Goal: Task Accomplishment & Management: Complete application form

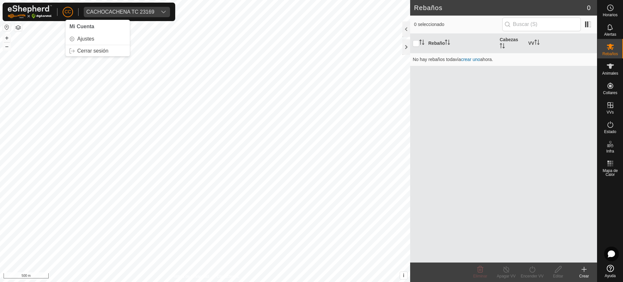
click at [62, 9] on div "CC Mi Cuenta Ajustes Cerrar sesión CACHOCACHENA TC 23169" at bounding box center [89, 12] width 173 height 18
click at [119, 10] on div "CACHOCACHENA TC 23169" at bounding box center [120, 11] width 68 height 5
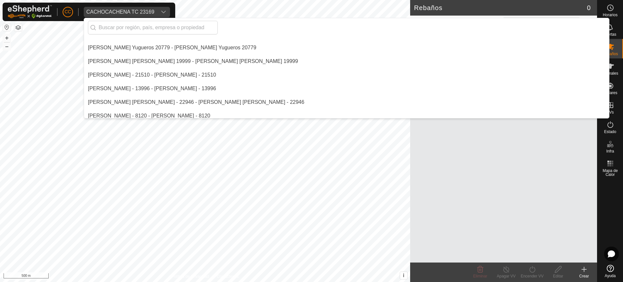
scroll to position [206, 0]
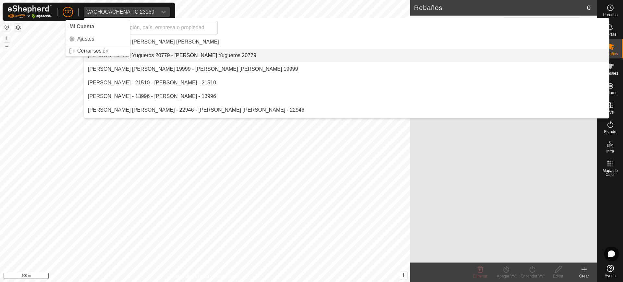
click at [65, 10] on span "CC" at bounding box center [68, 11] width 6 height 7
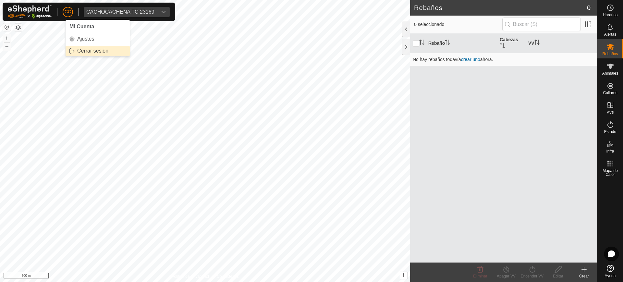
click at [101, 55] on link "Cerrar sesión" at bounding box center [98, 51] width 64 height 10
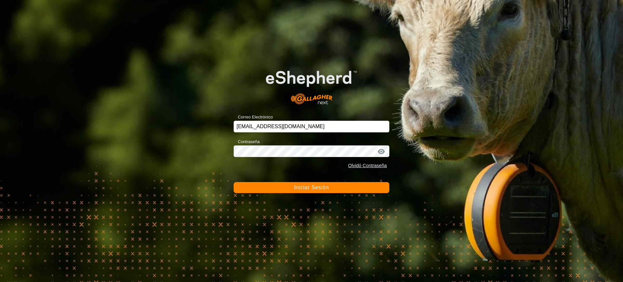
click at [312, 188] on span "Iniciar Sesión" at bounding box center [311, 188] width 35 height 6
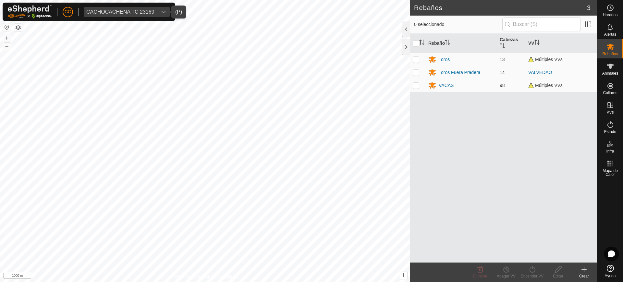
click at [137, 10] on div "CACHOCACHENA TC 23169" at bounding box center [120, 11] width 68 height 5
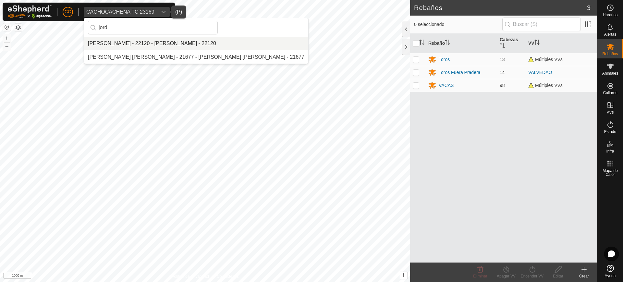
type input "jord"
click at [124, 42] on li "[PERSON_NAME] - 22120 - [PERSON_NAME] - 22120" at bounding box center [196, 43] width 224 height 13
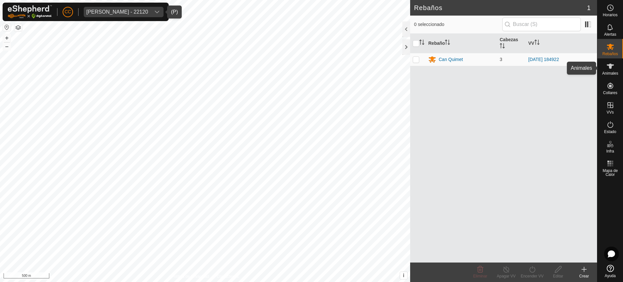
click at [613, 73] on span "Animales" at bounding box center [610, 73] width 16 height 4
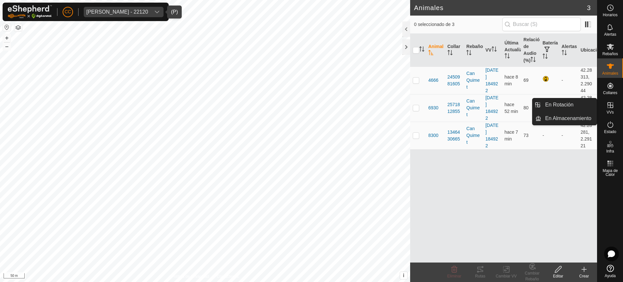
click at [613, 100] on es-virtualpaddocks-svg-icon at bounding box center [611, 105] width 12 height 10
click at [613, 104] on icon at bounding box center [611, 105] width 8 height 8
click at [573, 102] on link "En Rotación" at bounding box center [568, 104] width 55 height 13
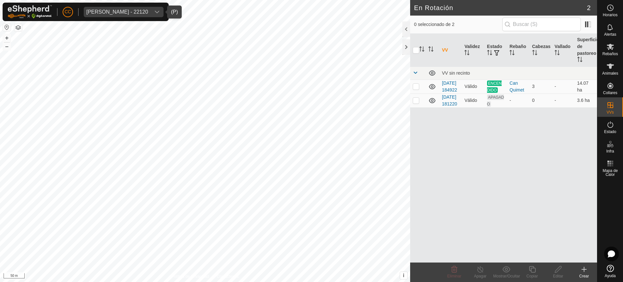
click at [525, 165] on div "VV Validez Estado Rebaño [PERSON_NAME] Superficie de pastoreo VV sin recinto [D…" at bounding box center [503, 148] width 187 height 229
click at [121, 8] on span "[PERSON_NAME] - 22120" at bounding box center [117, 12] width 67 height 10
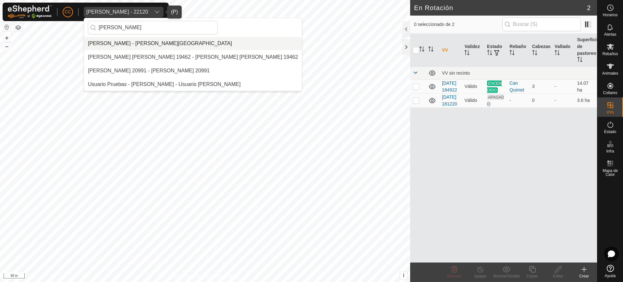
type input "[PERSON_NAME]"
click at [126, 44] on li "[PERSON_NAME] - [PERSON_NAME][GEOGRAPHIC_DATA]" at bounding box center [193, 43] width 218 height 13
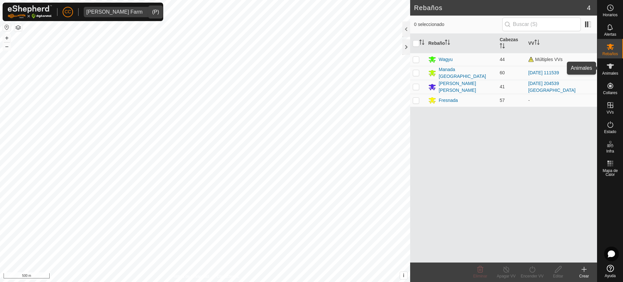
click at [613, 67] on icon at bounding box center [611, 66] width 8 height 8
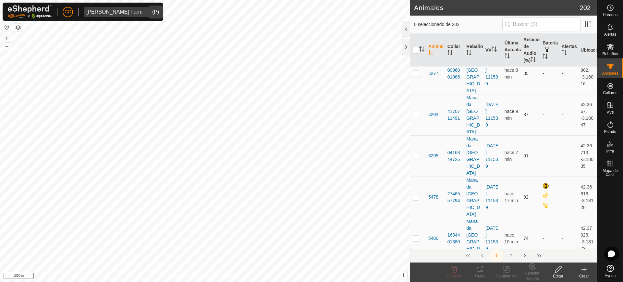
scroll to position [3564, 0]
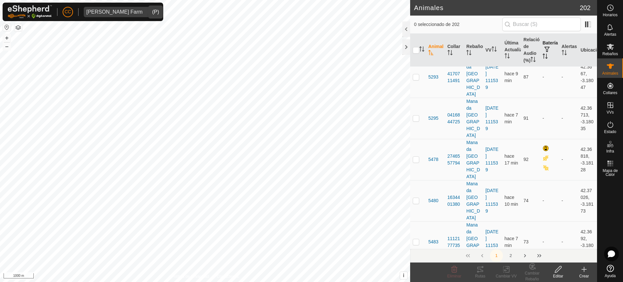
click at [545, 59] on icon "Activar para ordenar" at bounding box center [546, 57] width 2 height 1
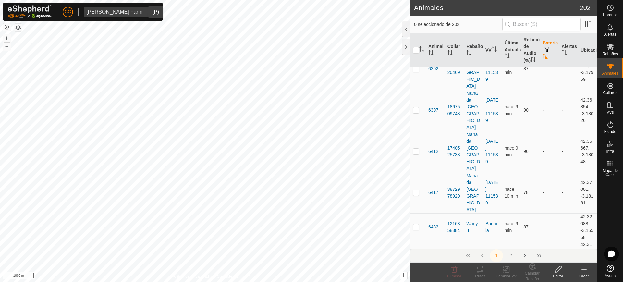
scroll to position [0, 0]
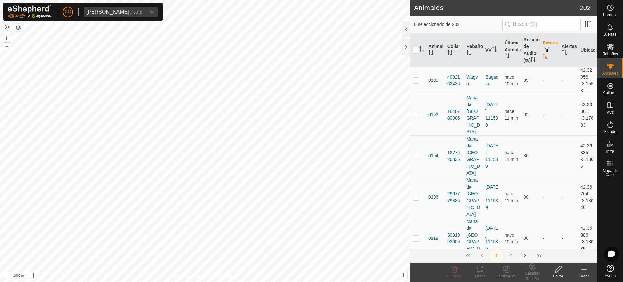
click at [582, 272] on icon at bounding box center [584, 269] width 8 height 8
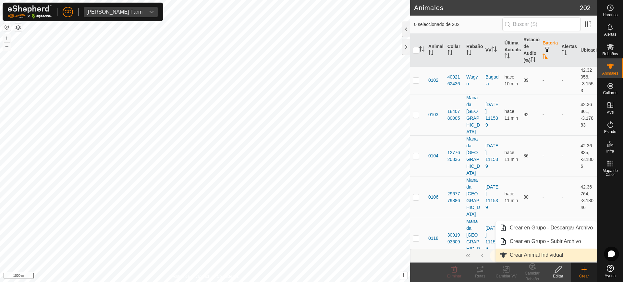
click at [556, 253] on link "Crear Animal Individual" at bounding box center [546, 255] width 101 height 13
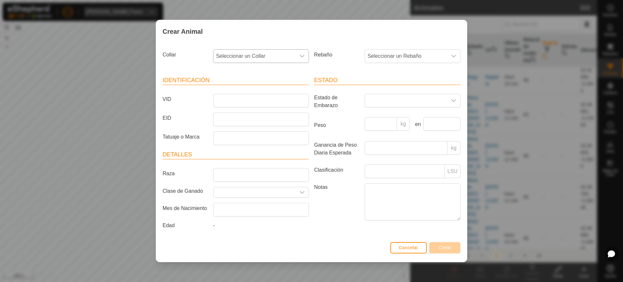
click at [238, 56] on span "Seleccionar un Collar" at bounding box center [255, 56] width 82 height 13
type input "53978"
click at [270, 92] on li "0256253978" at bounding box center [261, 89] width 95 height 13
click at [376, 53] on span "Seleccionar un Rebaño" at bounding box center [406, 56] width 82 height 13
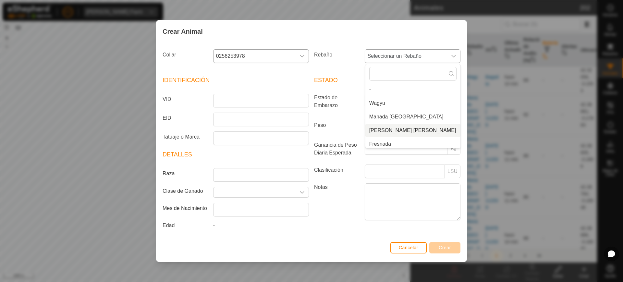
scroll to position [3, 0]
click at [384, 142] on li "Fresnada" at bounding box center [412, 141] width 95 height 13
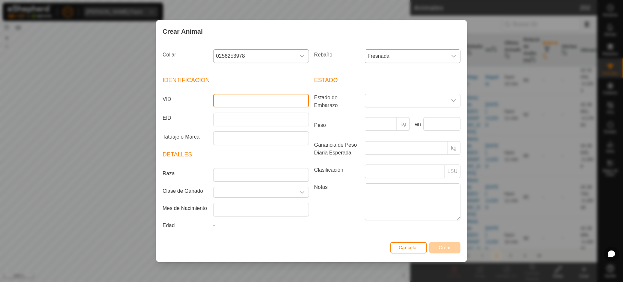
click at [279, 101] on input "VID" at bounding box center [261, 101] width 96 height 14
type input "9163"
click at [446, 247] on span "Crear" at bounding box center [445, 247] width 12 height 5
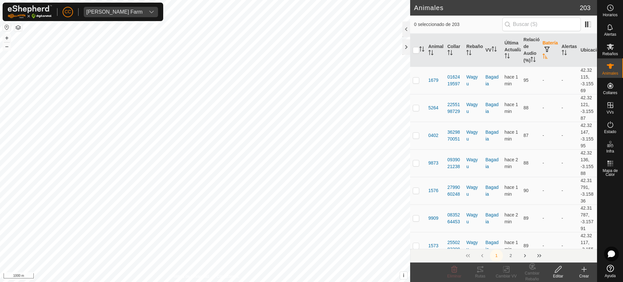
click at [585, 271] on icon at bounding box center [584, 269] width 8 height 8
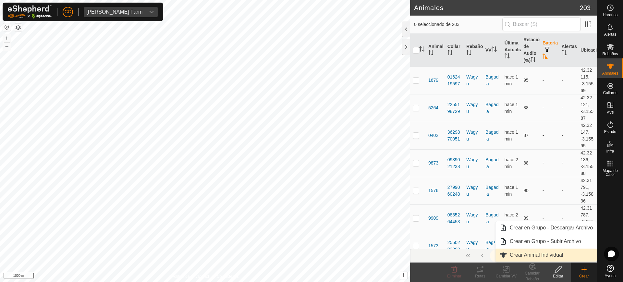
click at [566, 258] on link "Crear Animal Individual" at bounding box center [546, 255] width 101 height 13
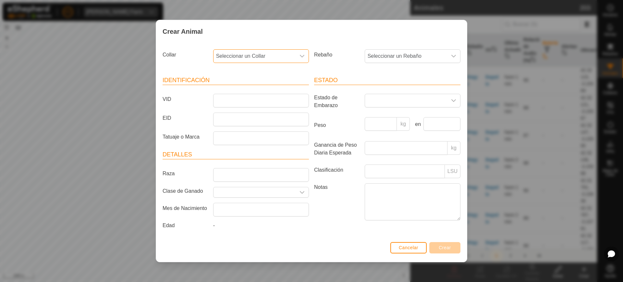
click at [243, 57] on span "Seleccionar un Collar" at bounding box center [255, 56] width 82 height 13
type input "92769"
click at [268, 90] on li "1046992769" at bounding box center [261, 89] width 95 height 13
click at [410, 53] on span "Seleccionar un Rebaño" at bounding box center [406, 56] width 82 height 13
click at [393, 145] on li "Fresnada" at bounding box center [412, 141] width 95 height 13
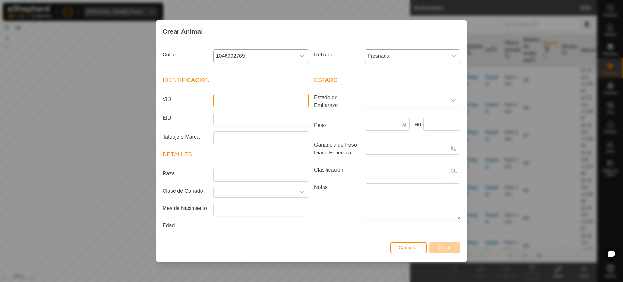
click at [233, 101] on input "VID" at bounding box center [261, 101] width 96 height 14
type input "9804"
click at [450, 247] on span "Crear" at bounding box center [445, 247] width 12 height 5
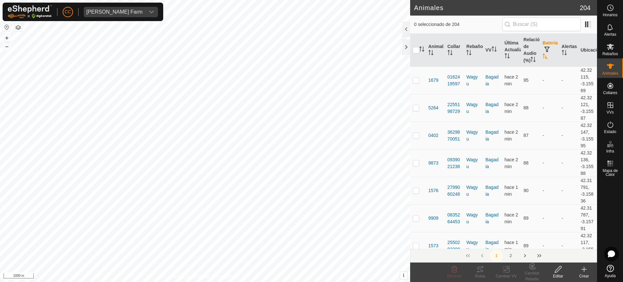
click at [585, 272] on icon at bounding box center [584, 269] width 8 height 8
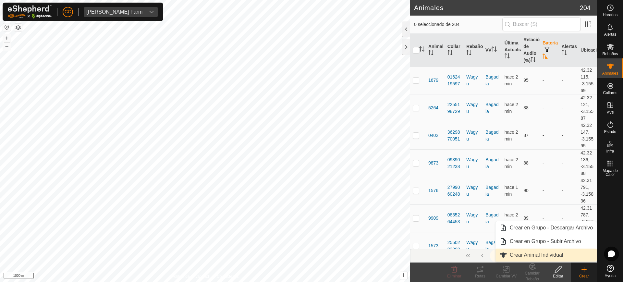
click at [556, 252] on link "Crear Animal Individual" at bounding box center [546, 255] width 101 height 13
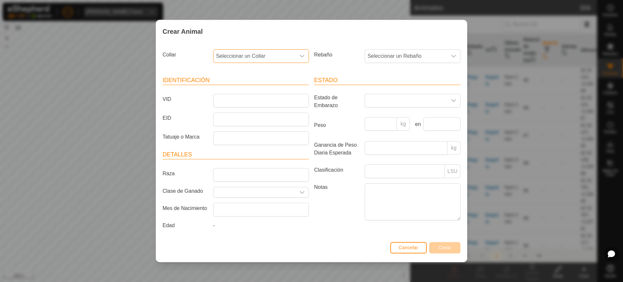
click at [261, 57] on span "Seleccionar un Collar" at bounding box center [255, 56] width 82 height 13
type input "10688"
click at [264, 92] on li "3440810688" at bounding box center [261, 89] width 95 height 13
click at [374, 55] on span "Seleccionar un Rebaño" at bounding box center [406, 56] width 82 height 13
click at [376, 142] on li "Fresnada" at bounding box center [412, 141] width 95 height 13
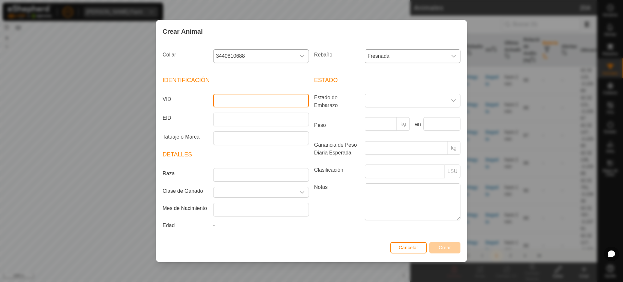
click at [274, 98] on input "VID" at bounding box center [261, 101] width 96 height 14
type input "1663"
click at [443, 247] on span "Crear" at bounding box center [445, 247] width 12 height 5
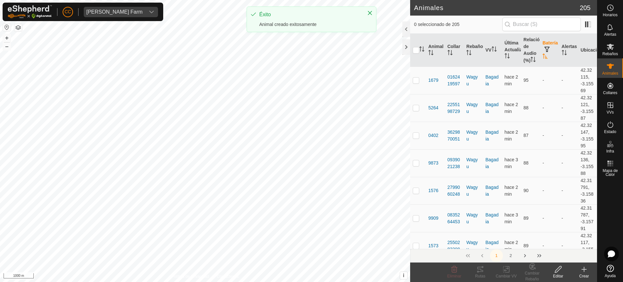
click at [582, 273] on div "Crear" at bounding box center [584, 276] width 26 height 6
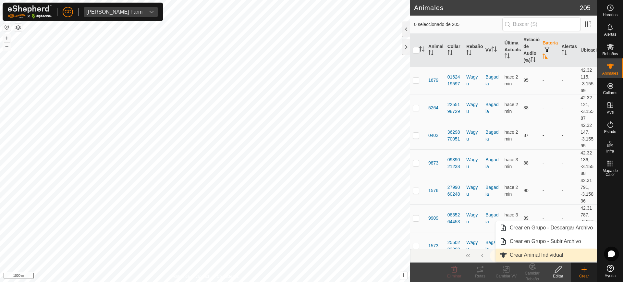
click at [542, 257] on link "Crear Animal Individual" at bounding box center [546, 255] width 101 height 13
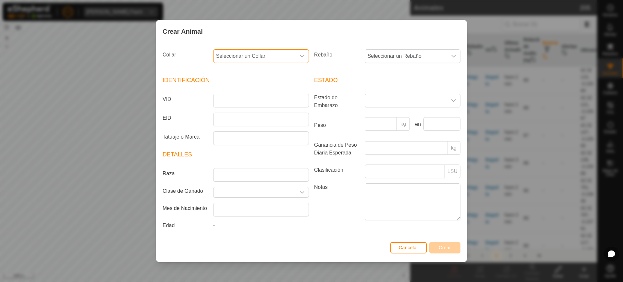
click at [250, 51] on span "Seleccionar un Collar" at bounding box center [255, 56] width 82 height 13
type input "29781"
click at [271, 91] on li "0119229781" at bounding box center [261, 89] width 95 height 13
click at [432, 55] on span "Seleccionar un Rebaño" at bounding box center [406, 56] width 82 height 13
click at [396, 140] on li "Fresnada" at bounding box center [412, 141] width 95 height 13
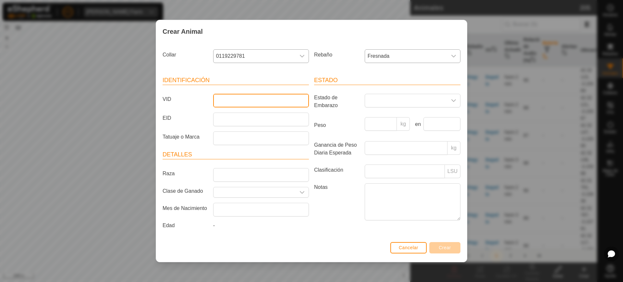
click at [284, 101] on input "VID" at bounding box center [261, 101] width 96 height 14
type input "2637"
click at [440, 249] on span "Crear" at bounding box center [445, 247] width 12 height 5
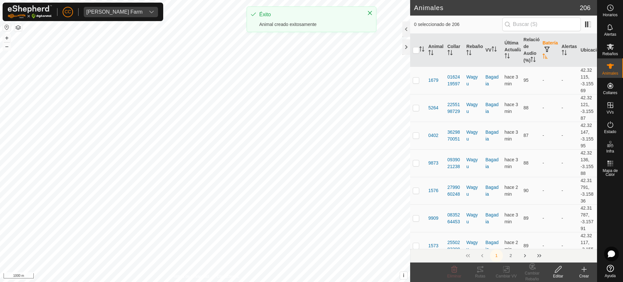
click at [591, 267] on create-svg-icon at bounding box center [584, 269] width 26 height 8
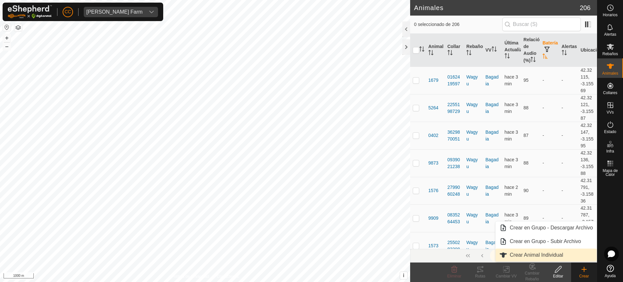
click at [554, 256] on link "Crear Animal Individual" at bounding box center [546, 255] width 101 height 13
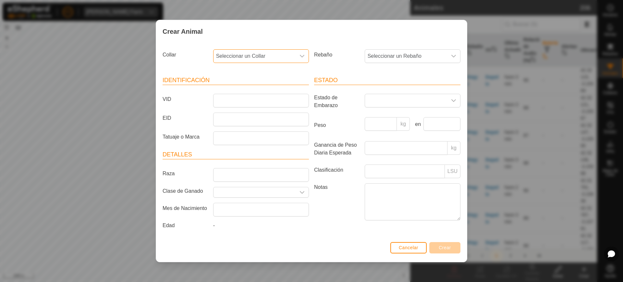
click at [271, 51] on span "Seleccionar un Collar" at bounding box center [255, 56] width 82 height 13
type input "60437"
click at [274, 88] on li "1445360437" at bounding box center [261, 89] width 95 height 13
click at [388, 57] on span "Seleccionar un Rebaño" at bounding box center [406, 56] width 82 height 13
click at [380, 142] on li "Fresnada" at bounding box center [412, 141] width 95 height 13
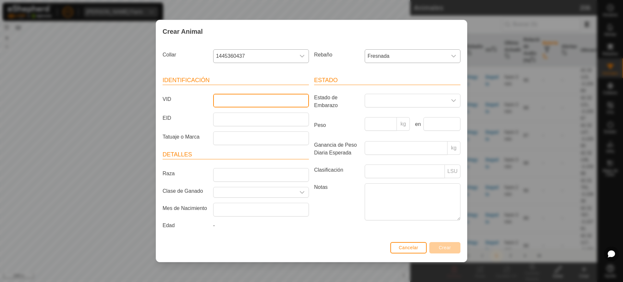
click at [267, 102] on input "VID" at bounding box center [261, 101] width 96 height 14
type input "1654"
click at [447, 248] on span "Crear" at bounding box center [445, 247] width 12 height 5
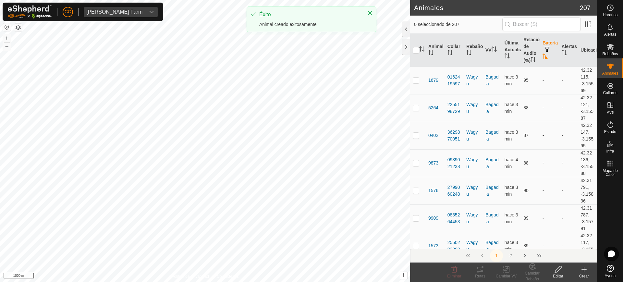
click at [583, 271] on icon at bounding box center [584, 269] width 8 height 8
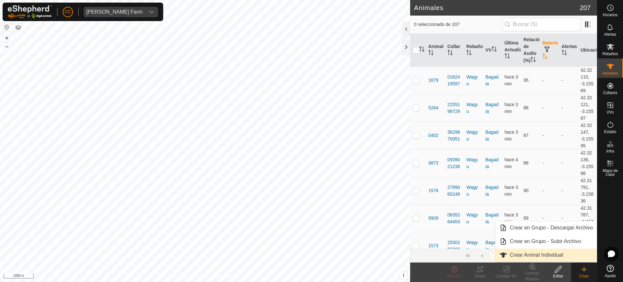
click at [547, 256] on link "Crear Animal Individual" at bounding box center [546, 255] width 101 height 13
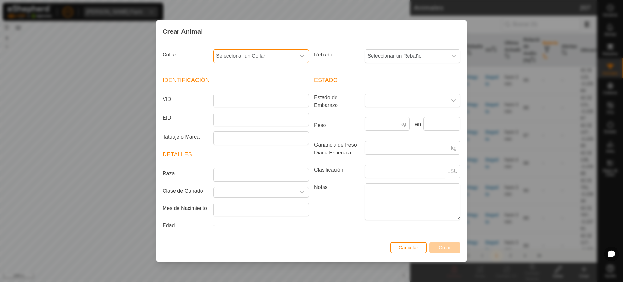
click at [245, 56] on span "Seleccionar un Collar" at bounding box center [255, 56] width 82 height 13
type input "95000"
click at [256, 93] on li "1488695000" at bounding box center [261, 89] width 95 height 13
click at [370, 55] on span "Seleccionar un Rebaño" at bounding box center [406, 56] width 82 height 13
click at [382, 143] on li "Fresnada" at bounding box center [412, 141] width 95 height 13
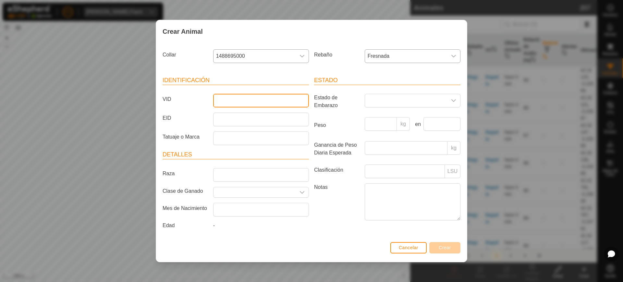
click at [238, 103] on input "VID" at bounding box center [261, 101] width 96 height 14
type input "9566"
click at [438, 248] on button "Crear" at bounding box center [444, 247] width 31 height 11
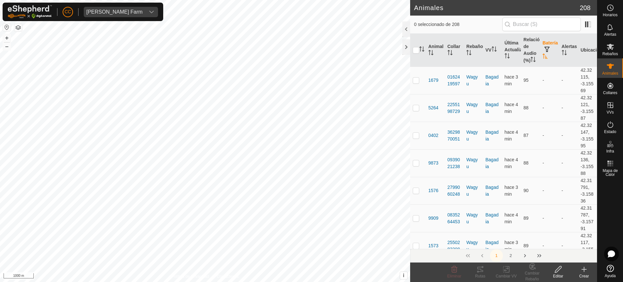
click at [585, 276] on div "Crear" at bounding box center [584, 276] width 26 height 6
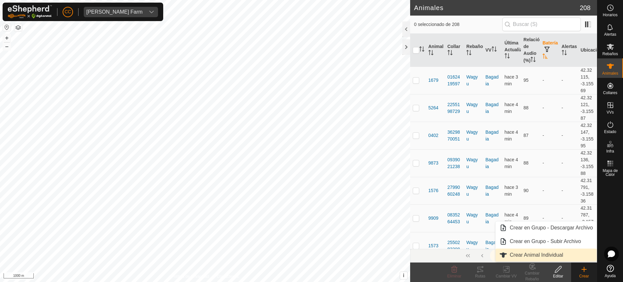
click at [527, 258] on link "Crear Animal Individual" at bounding box center [546, 255] width 101 height 13
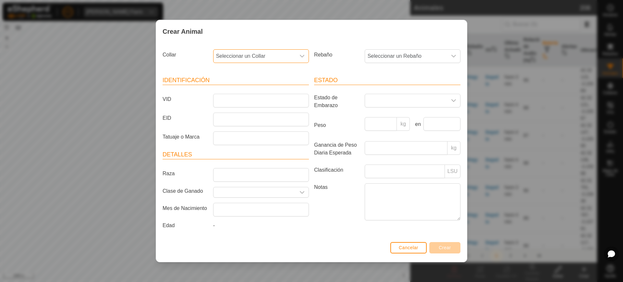
click at [271, 55] on span "Seleccionar un Collar" at bounding box center [255, 56] width 82 height 13
type input "9"
type input "53137"
click at [291, 88] on li "1236353137" at bounding box center [261, 89] width 95 height 13
click at [381, 58] on span "Seleccionar un Rebaño" at bounding box center [406, 56] width 82 height 13
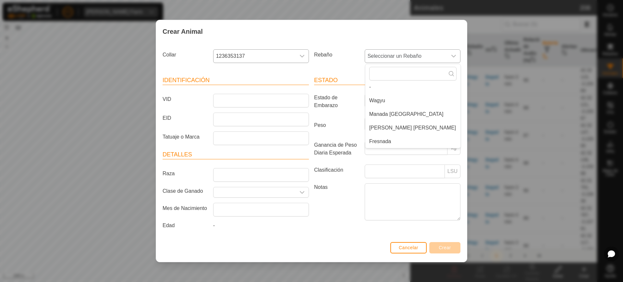
click at [374, 143] on li "Fresnada" at bounding box center [412, 141] width 95 height 13
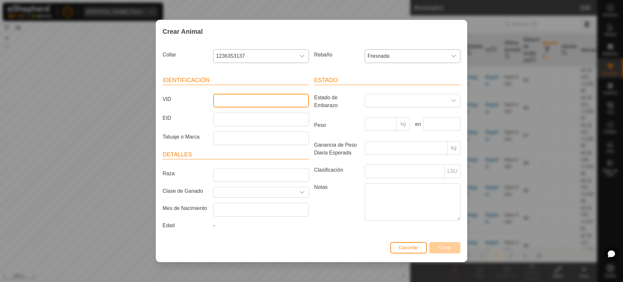
click at [261, 100] on input "VID" at bounding box center [261, 101] width 96 height 14
type input "6161"
click at [444, 247] on span "Crear" at bounding box center [445, 247] width 12 height 5
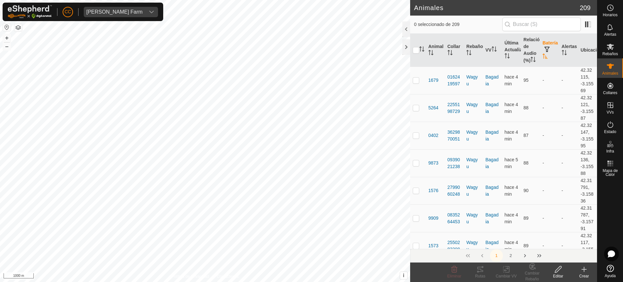
click at [584, 275] on div "Crear" at bounding box center [584, 276] width 26 height 6
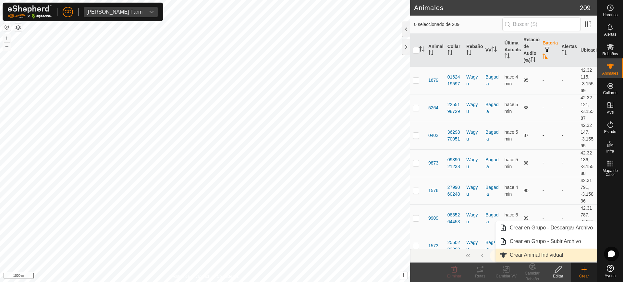
click at [560, 253] on link "Crear Animal Individual" at bounding box center [546, 255] width 101 height 13
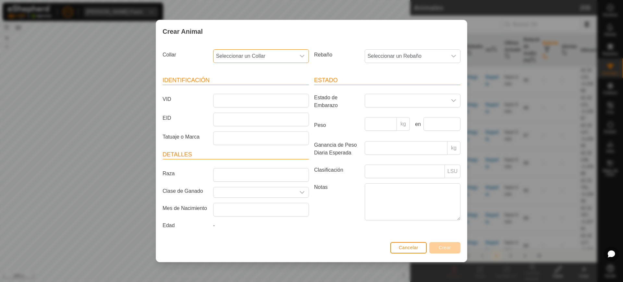
click at [265, 53] on span "Seleccionar un Collar" at bounding box center [255, 56] width 82 height 13
type input "5"
type input "89572"
click at [264, 93] on li "2500989572" at bounding box center [261, 89] width 95 height 13
click at [382, 53] on span "Seleccionar un Rebaño" at bounding box center [406, 56] width 82 height 13
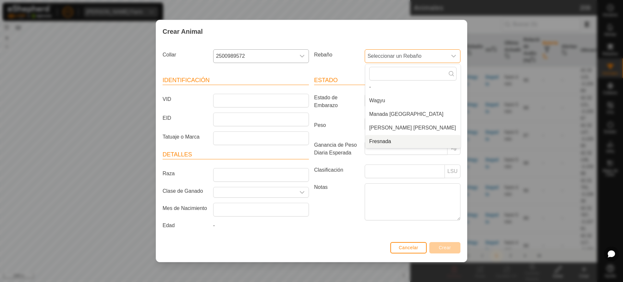
drag, startPoint x: 382, startPoint y: 53, endPoint x: 377, endPoint y: 142, distance: 89.1
click at [377, 63] on p-select "Seleccionar un Rebaño - Wagyu Manada [GEOGRAPHIC_DATA][PERSON_NAME] [PERSON_NAM…" at bounding box center [413, 56] width 96 height 14
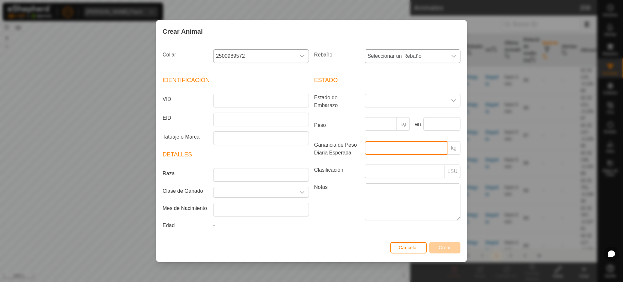
click at [377, 142] on input "Ganancia de Peso Diaria Esperada" at bounding box center [406, 148] width 83 height 14
click at [385, 55] on span "Seleccionar un Rebaño" at bounding box center [406, 56] width 82 height 13
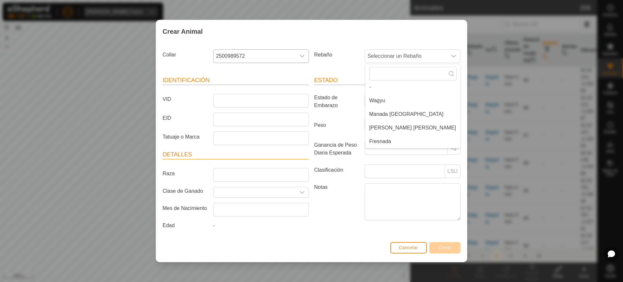
click at [386, 143] on li "Fresnada" at bounding box center [412, 141] width 95 height 13
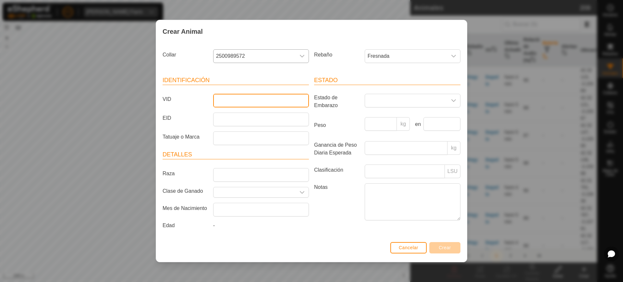
click at [257, 98] on input "VID" at bounding box center [261, 101] width 96 height 14
type input "6162"
click at [446, 250] on button "Crear" at bounding box center [444, 247] width 31 height 11
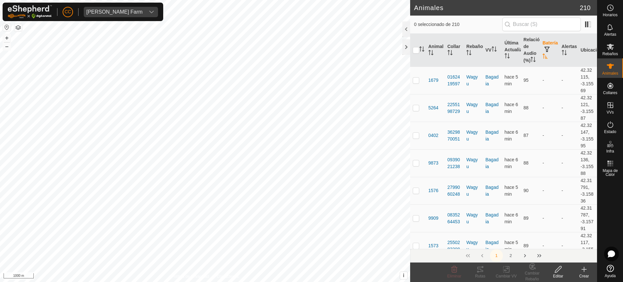
click at [585, 272] on icon at bounding box center [584, 269] width 8 height 8
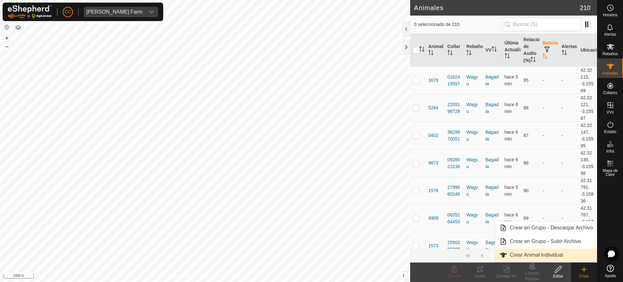
click at [530, 257] on link "Crear Animal Individual" at bounding box center [546, 255] width 101 height 13
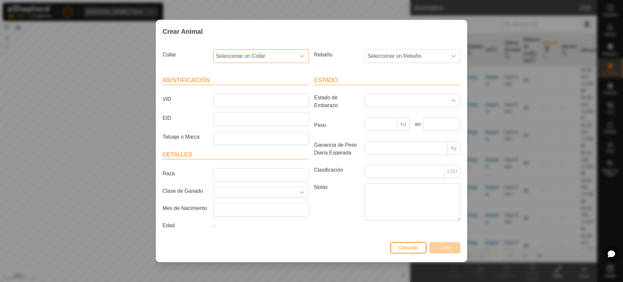
click at [237, 56] on span "Seleccionar un Collar" at bounding box center [255, 56] width 82 height 13
type input "63211"
click at [254, 90] on li "3355063211" at bounding box center [261, 89] width 95 height 13
click at [376, 54] on span "Seleccionar un Rebaño" at bounding box center [406, 56] width 82 height 13
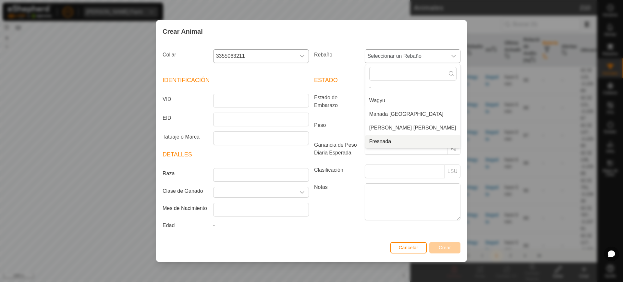
click at [377, 139] on li "Fresnada" at bounding box center [412, 141] width 95 height 13
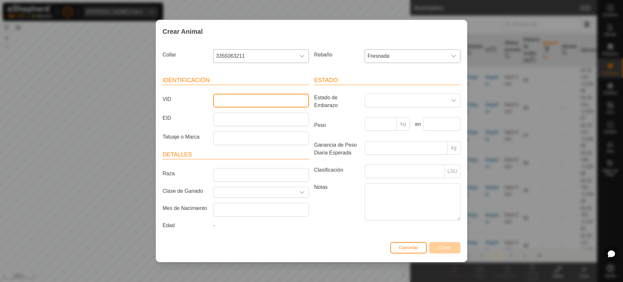
click at [264, 101] on input "VID" at bounding box center [261, 101] width 96 height 14
type input "4159"
click at [448, 245] on span "Crear" at bounding box center [445, 247] width 12 height 5
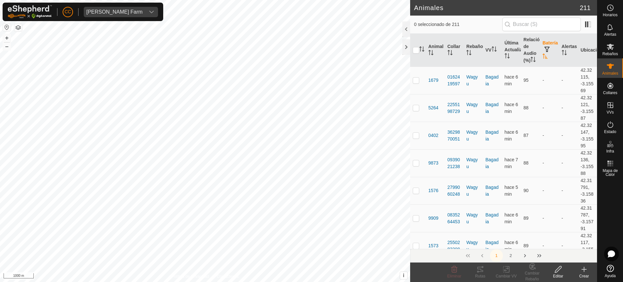
click at [584, 270] on icon at bounding box center [584, 269] width 0 height 5
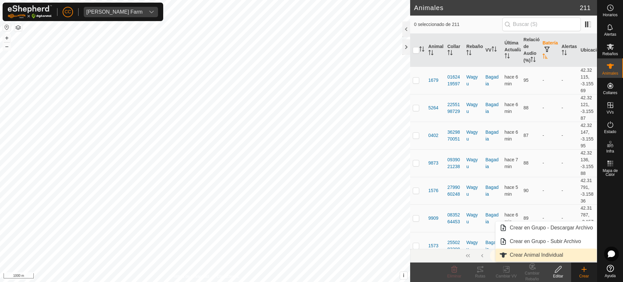
click at [555, 253] on link "Crear Animal Individual" at bounding box center [546, 255] width 101 height 13
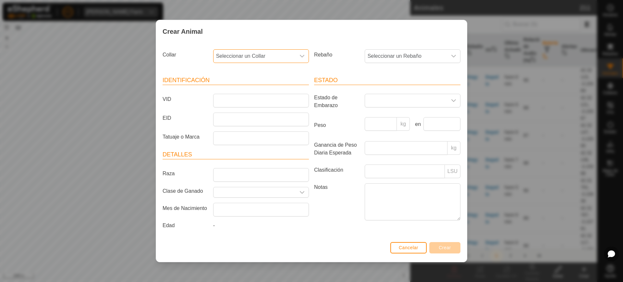
click at [254, 54] on span "Seleccionar un Collar" at bounding box center [255, 56] width 82 height 13
type input "19979"
click at [263, 92] on li "1611419979" at bounding box center [261, 89] width 95 height 13
click at [389, 57] on span "Seleccionar un Rebaño" at bounding box center [406, 56] width 82 height 13
click at [386, 142] on li "Fresnada" at bounding box center [412, 141] width 95 height 13
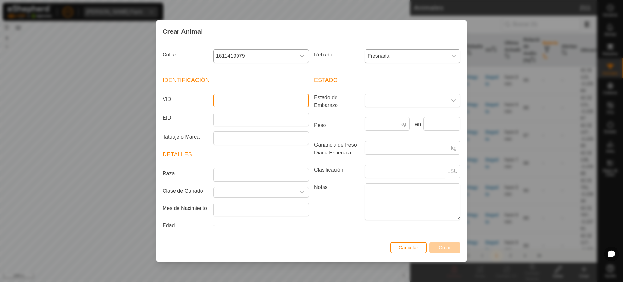
click at [282, 105] on input "VID" at bounding box center [261, 101] width 96 height 14
type input "3505"
click at [447, 248] on span "Crear" at bounding box center [445, 247] width 12 height 5
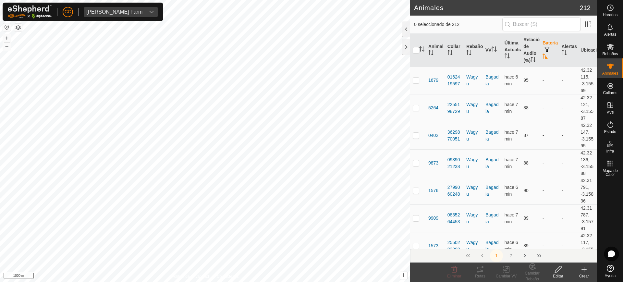
click at [578, 273] on create-svg-icon at bounding box center [584, 269] width 26 height 8
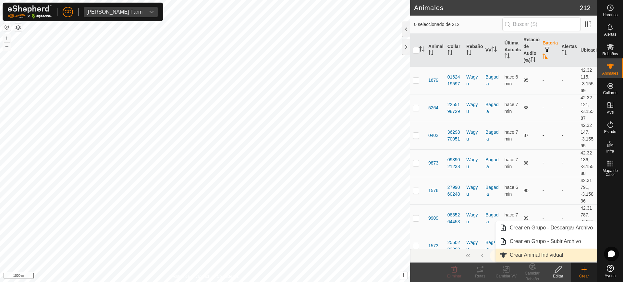
click at [538, 249] on link "Crear Animal Individual" at bounding box center [546, 255] width 101 height 13
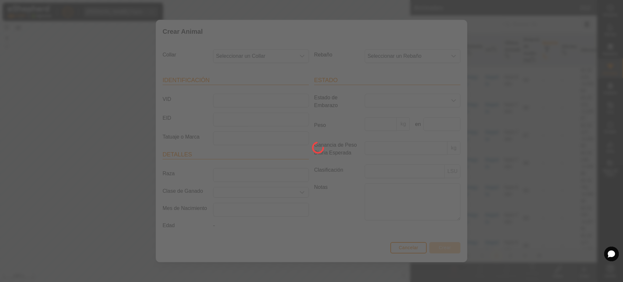
click at [538, 248] on div at bounding box center [311, 141] width 623 height 282
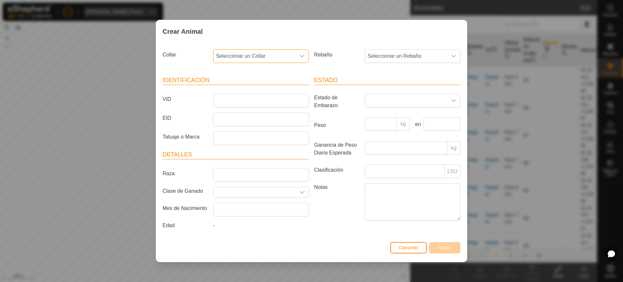
click at [282, 59] on span "Seleccionar un Collar" at bounding box center [255, 56] width 82 height 13
type input "37315"
click at [278, 92] on li "2756237315" at bounding box center [261, 89] width 95 height 13
click at [373, 57] on span "Seleccionar un Rebaño" at bounding box center [406, 56] width 82 height 13
click at [380, 144] on li "Fresnada" at bounding box center [412, 141] width 95 height 13
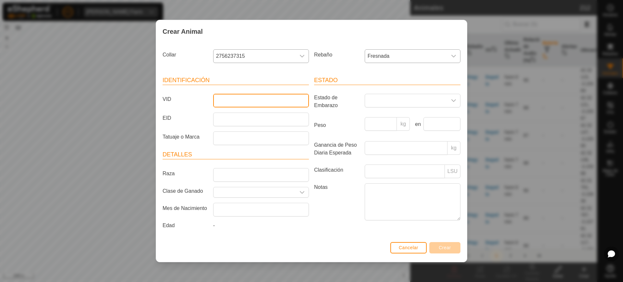
click at [275, 104] on input "VID" at bounding box center [261, 101] width 96 height 14
type input "04"
click at [448, 250] on span "Crear" at bounding box center [445, 247] width 12 height 5
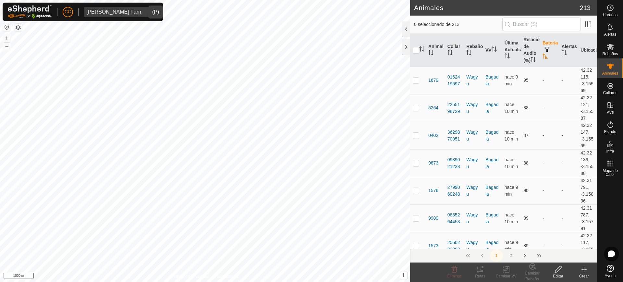
click at [128, 11] on div "[PERSON_NAME] Farm" at bounding box center [114, 11] width 56 height 5
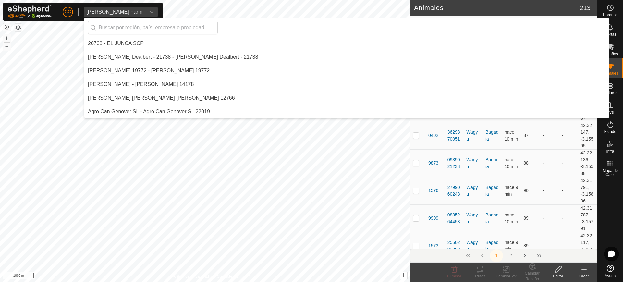
scroll to position [1799, 0]
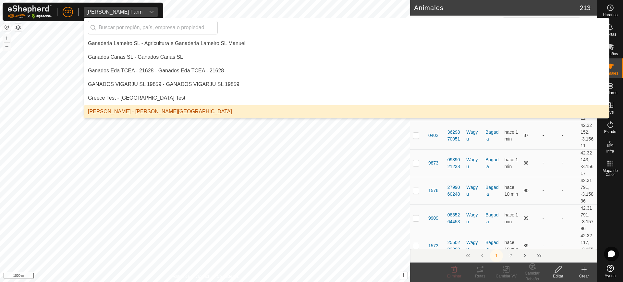
click at [546, 59] on th "Batería" at bounding box center [549, 50] width 19 height 33
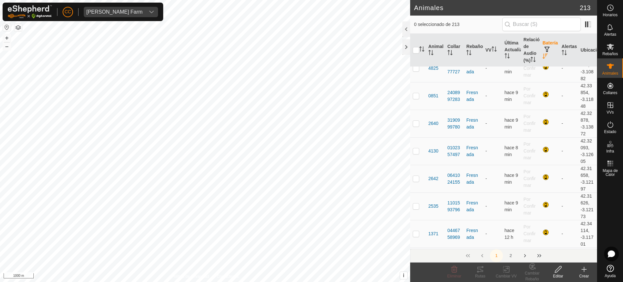
scroll to position [2002, 0]
click at [583, 267] on icon at bounding box center [584, 269] width 8 height 8
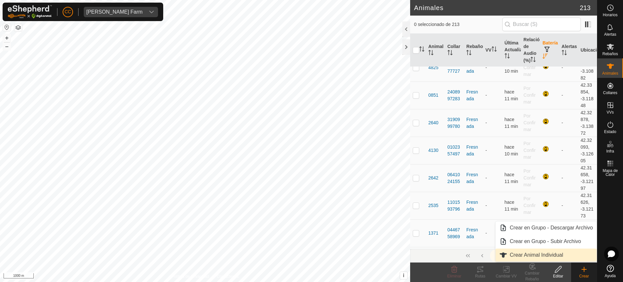
click at [553, 252] on link "Crear Animal Individual" at bounding box center [546, 255] width 101 height 13
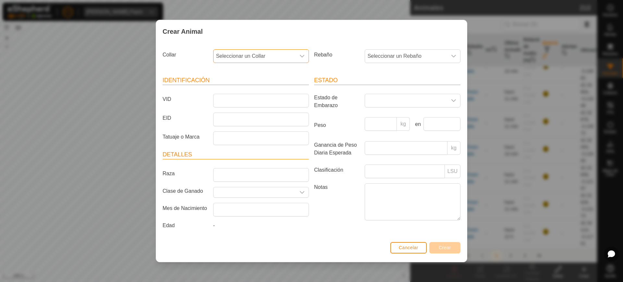
click at [252, 54] on span "Seleccionar un Collar" at bounding box center [255, 56] width 82 height 13
type input "38563"
click at [252, 92] on li "2198238563" at bounding box center [261, 89] width 95 height 13
click at [391, 54] on span "Seleccionar un Rebaño" at bounding box center [406, 56] width 82 height 13
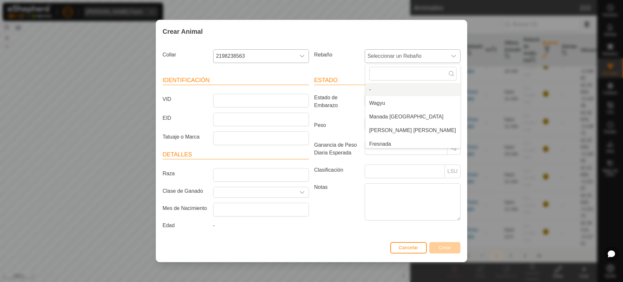
scroll to position [3, 0]
click at [391, 139] on li "Fresnada" at bounding box center [412, 141] width 95 height 13
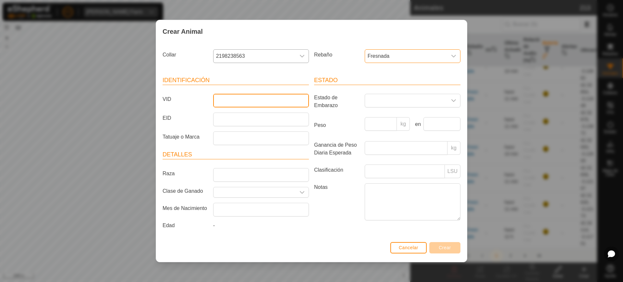
click at [281, 101] on input "VID" at bounding box center [261, 101] width 96 height 14
type input "4822"
click at [442, 246] on span "Crear" at bounding box center [445, 247] width 12 height 5
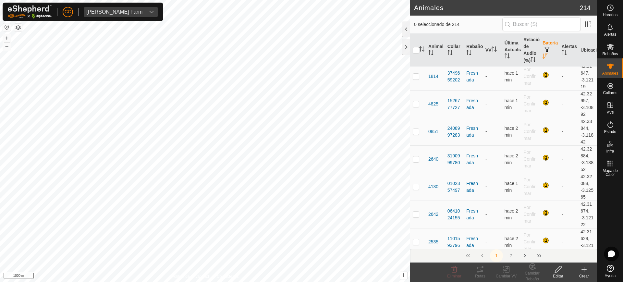
click at [583, 274] on div "Crear" at bounding box center [584, 276] width 26 height 6
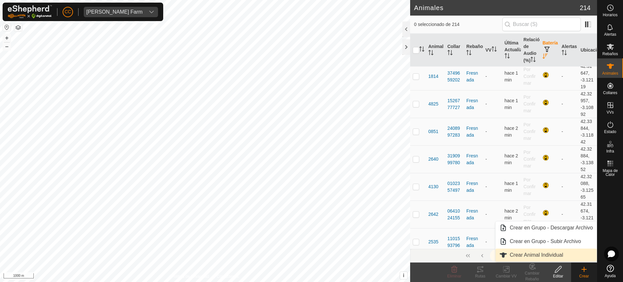
click at [541, 251] on link "Crear Animal Individual" at bounding box center [546, 255] width 101 height 13
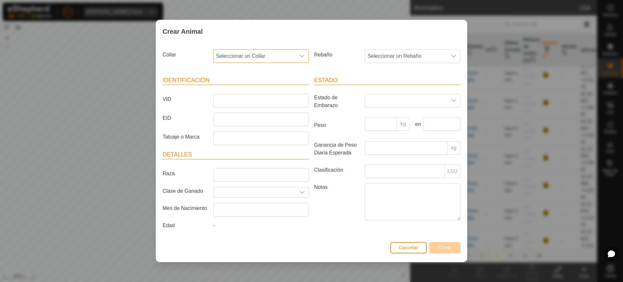
click at [252, 53] on span "Seleccionar un Collar" at bounding box center [255, 56] width 82 height 13
type input "08193"
click at [270, 85] on li "4286508193" at bounding box center [261, 89] width 95 height 13
click at [375, 54] on span "Seleccionar un Rebaño" at bounding box center [406, 56] width 82 height 13
click at [377, 139] on li "Fresnada" at bounding box center [412, 141] width 95 height 13
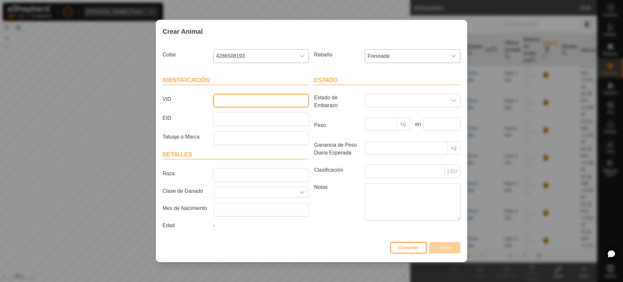
click at [264, 100] on input "VID" at bounding box center [261, 101] width 96 height 14
type input "2641"
click at [446, 246] on span "Crear" at bounding box center [445, 247] width 12 height 5
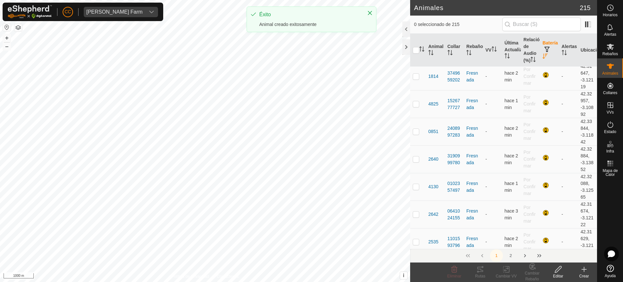
click at [587, 267] on icon at bounding box center [584, 269] width 8 height 8
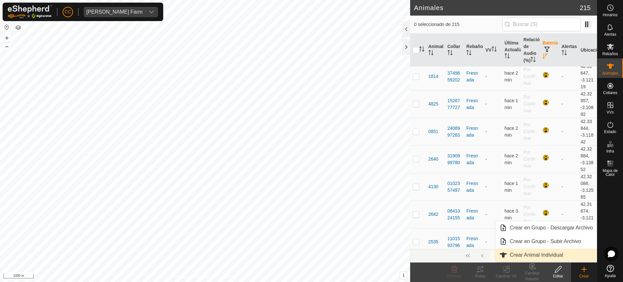
click at [553, 251] on link "Crear Animal Individual" at bounding box center [546, 255] width 101 height 13
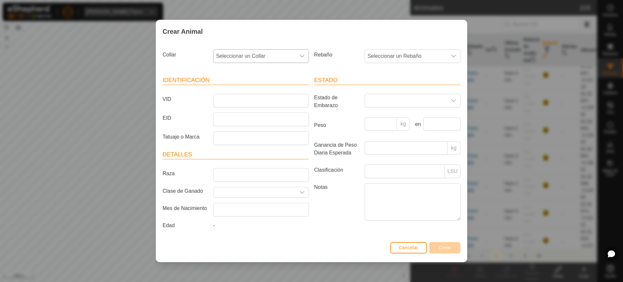
click at [280, 59] on span "Seleccionar un Collar" at bounding box center [255, 56] width 82 height 13
type input "86455"
click at [289, 84] on li "3244486455" at bounding box center [261, 89] width 95 height 13
click at [376, 57] on span "Seleccionar un Rebaño" at bounding box center [406, 56] width 82 height 13
click at [374, 140] on li "Fresnada" at bounding box center [412, 141] width 95 height 13
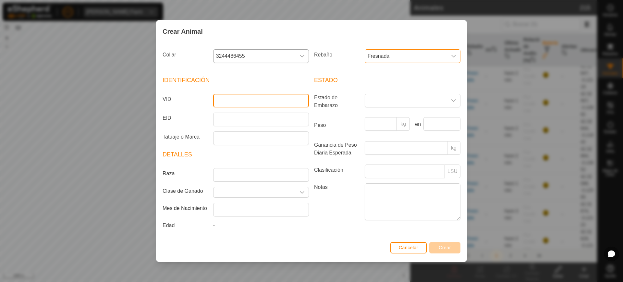
click at [265, 98] on input "VID" at bounding box center [261, 101] width 96 height 14
type input "6385"
click at [447, 249] on span "Crear" at bounding box center [445, 247] width 12 height 5
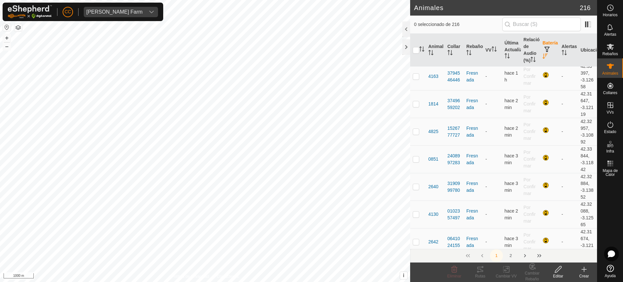
click at [588, 272] on create-svg-icon at bounding box center [584, 269] width 26 height 8
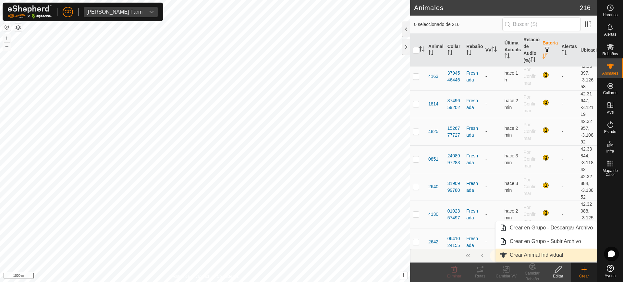
click at [566, 252] on link "Crear Animal Individual" at bounding box center [546, 255] width 101 height 13
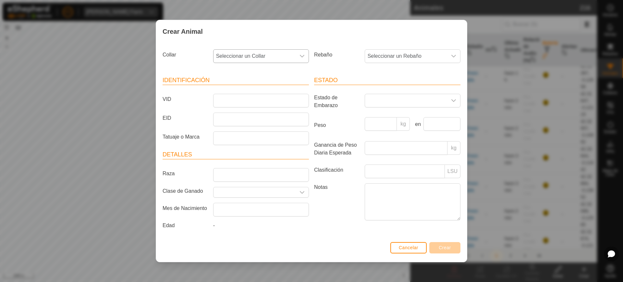
click at [286, 61] on span "Seleccionar un Collar" at bounding box center [255, 56] width 82 height 13
type input "8"
type input "07989"
click at [274, 90] on li "1885407989" at bounding box center [261, 89] width 95 height 13
click at [382, 55] on span "Seleccionar un Rebaño" at bounding box center [406, 56] width 82 height 13
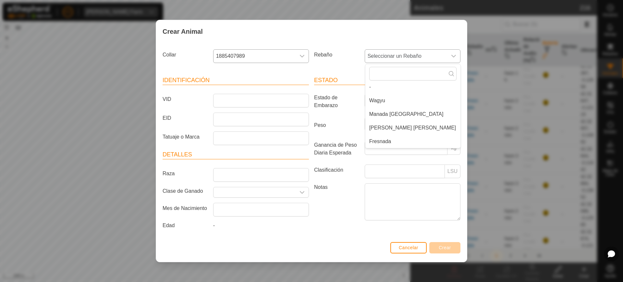
click at [381, 144] on li "Fresnada" at bounding box center [412, 141] width 95 height 13
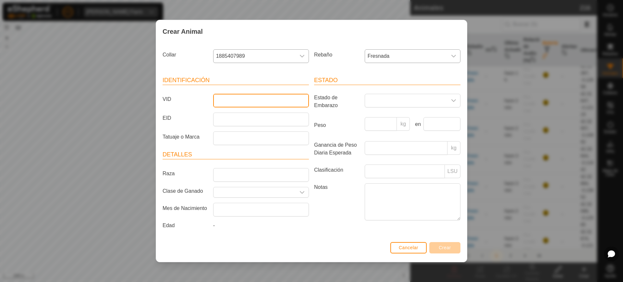
click at [237, 99] on input "VID" at bounding box center [261, 101] width 96 height 14
type input "2555"
click at [443, 247] on span "Crear" at bounding box center [445, 247] width 12 height 5
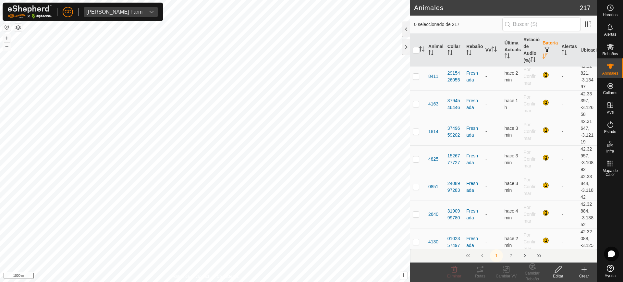
click at [586, 270] on icon at bounding box center [584, 269] width 8 height 8
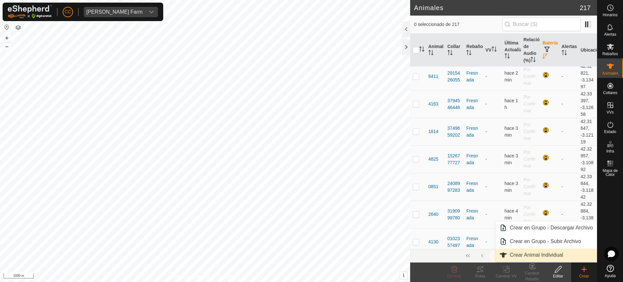
click at [535, 256] on link "Crear Animal Individual" at bounding box center [546, 255] width 101 height 13
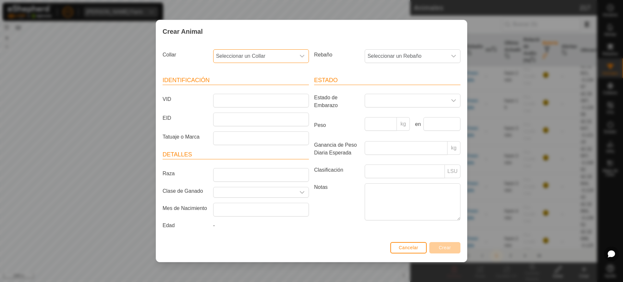
click at [242, 57] on span "Seleccionar un Collar" at bounding box center [255, 56] width 82 height 13
type input "20417"
click at [250, 94] on li "0341120417" at bounding box center [261, 89] width 95 height 13
click at [386, 53] on span "Seleccionar un Rebaño" at bounding box center [406, 56] width 82 height 13
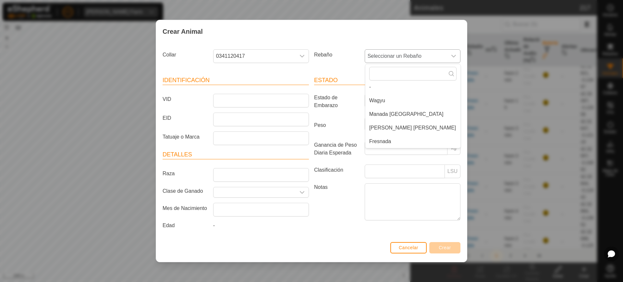
click at [390, 140] on li "Fresnada" at bounding box center [412, 141] width 95 height 13
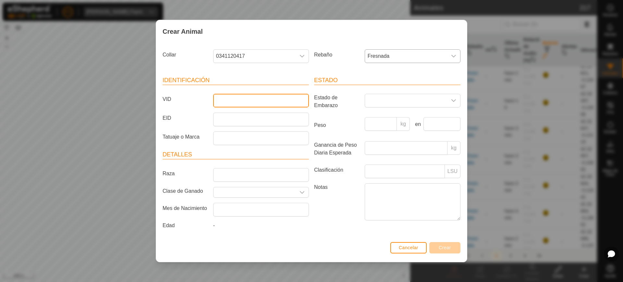
click at [285, 99] on input "VID" at bounding box center [261, 101] width 96 height 14
type input "8386"
click at [450, 246] on span "Crear" at bounding box center [445, 247] width 12 height 5
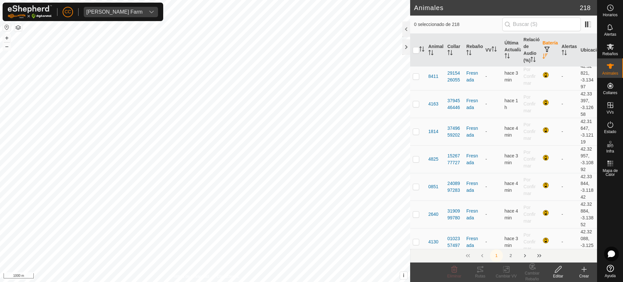
click at [586, 269] on icon at bounding box center [584, 269] width 8 height 8
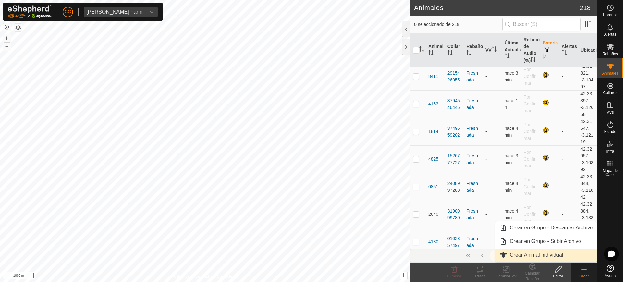
click at [568, 252] on link "Crear Animal Individual" at bounding box center [546, 255] width 101 height 13
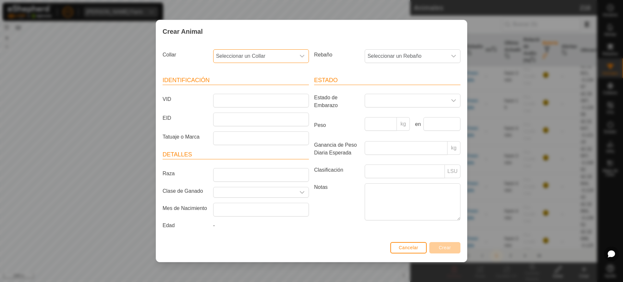
click at [257, 55] on span "Seleccionar un Collar" at bounding box center [255, 56] width 82 height 13
type input "08233"
click at [247, 92] on li "4037208233" at bounding box center [261, 89] width 95 height 13
click at [385, 51] on span "Seleccionar un Rebaño" at bounding box center [406, 56] width 82 height 13
click at [381, 142] on li "Fresnada" at bounding box center [412, 141] width 95 height 13
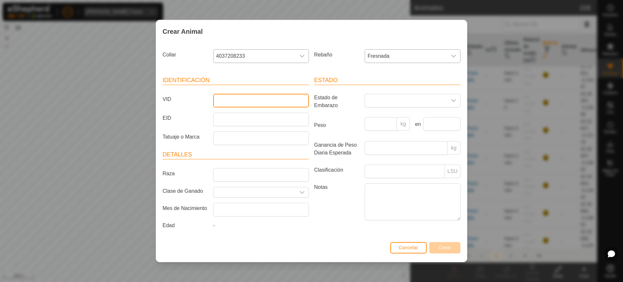
click at [253, 101] on input "VID" at bounding box center [261, 101] width 96 height 14
type input "8384"
click at [447, 251] on button "Crear" at bounding box center [444, 247] width 31 height 11
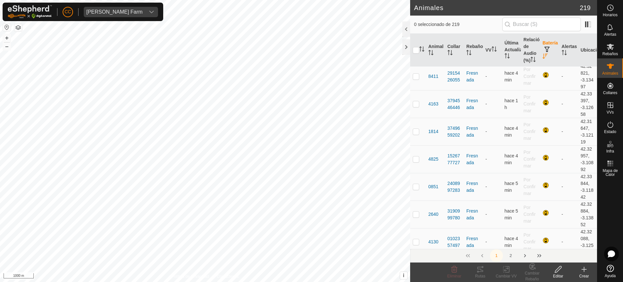
click at [581, 275] on div "Crear" at bounding box center [584, 276] width 26 height 6
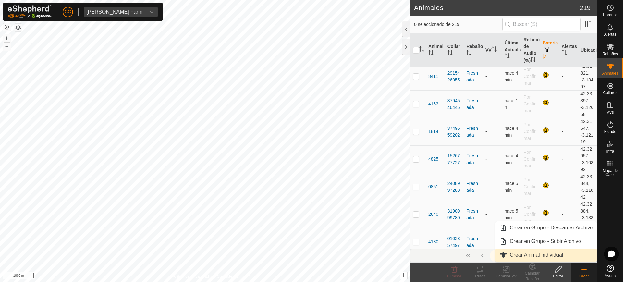
click at [539, 255] on link "Crear Animal Individual" at bounding box center [546, 255] width 101 height 13
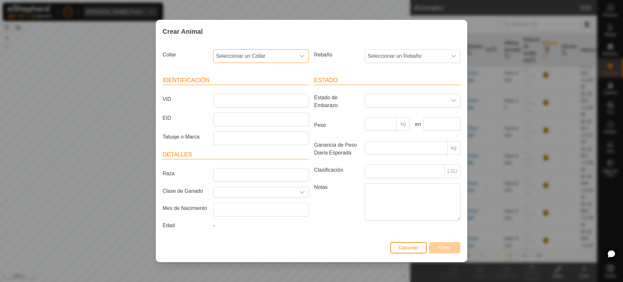
click at [241, 55] on span "Seleccionar un Collar" at bounding box center [255, 56] width 82 height 13
type input "2"
type input "0"
type input "58682"
click at [274, 85] on li "0367458682" at bounding box center [261, 89] width 95 height 13
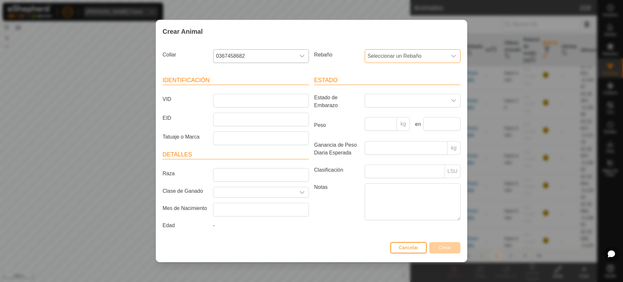
click at [375, 57] on span "Seleccionar un Rebaño" at bounding box center [406, 56] width 82 height 13
click at [376, 142] on li "Fresnada" at bounding box center [412, 141] width 95 height 13
click at [234, 104] on input "VID" at bounding box center [261, 101] width 96 height 14
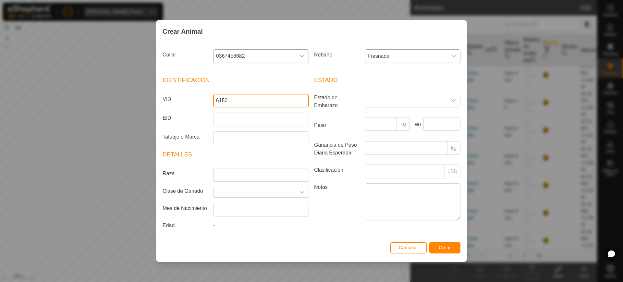
type input "6150"
click at [445, 245] on span "Crear" at bounding box center [445, 247] width 12 height 5
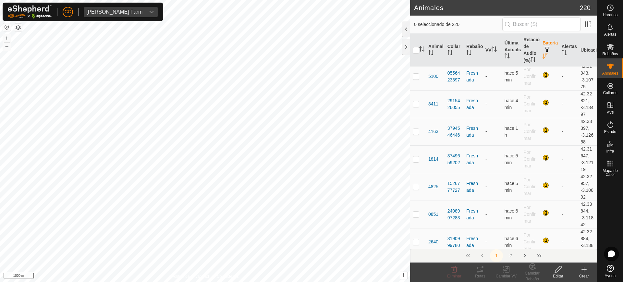
click at [589, 270] on create-svg-icon at bounding box center [584, 269] width 26 height 8
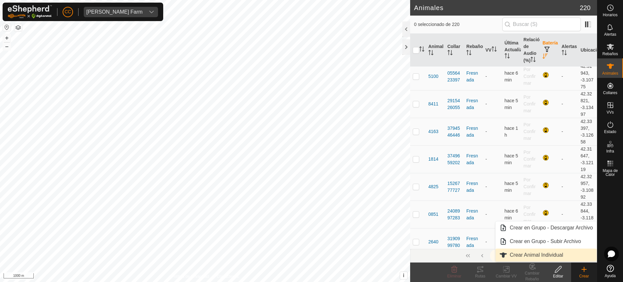
click at [559, 256] on link "Crear Animal Individual" at bounding box center [546, 255] width 101 height 13
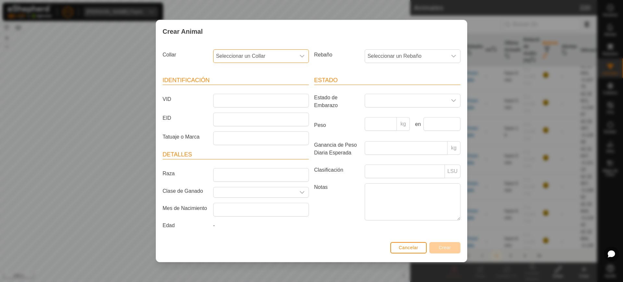
click at [279, 53] on span "Seleccionar un Collar" at bounding box center [255, 56] width 82 height 13
type input "5"
type input "39844"
click at [265, 89] on li "1032939844" at bounding box center [261, 89] width 95 height 13
click at [382, 56] on span "Seleccionar un Rebaño" at bounding box center [406, 56] width 82 height 13
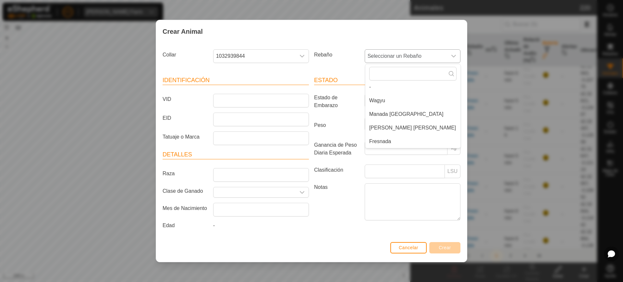
click at [387, 141] on li "Fresnada" at bounding box center [412, 141] width 95 height 13
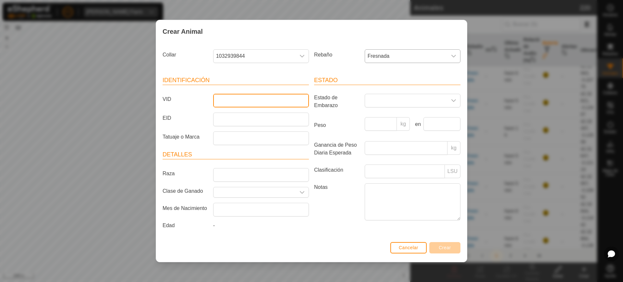
click at [251, 100] on input "VID" at bounding box center [261, 101] width 96 height 14
type input "7990"
click at [447, 246] on span "Crear" at bounding box center [445, 247] width 12 height 5
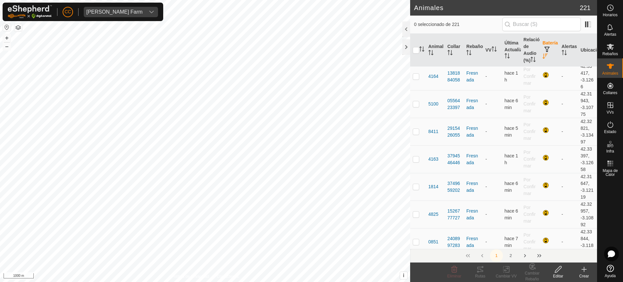
click at [586, 268] on icon at bounding box center [584, 269] width 8 height 8
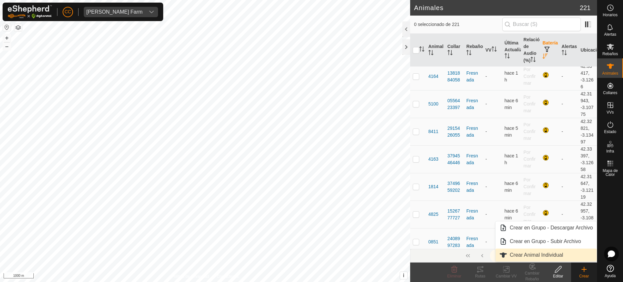
click at [558, 257] on link "Crear Animal Individual" at bounding box center [546, 255] width 101 height 13
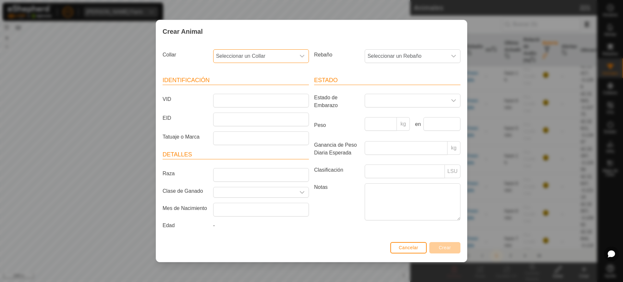
click at [252, 58] on span "Seleccionar un Collar" at bounding box center [255, 56] width 82 height 13
type input "43674"
click at [263, 86] on li "3981743674" at bounding box center [261, 89] width 95 height 13
click at [390, 55] on span "Seleccionar un Rebaño" at bounding box center [406, 56] width 82 height 13
click at [385, 140] on li "Fresnada" at bounding box center [412, 141] width 95 height 13
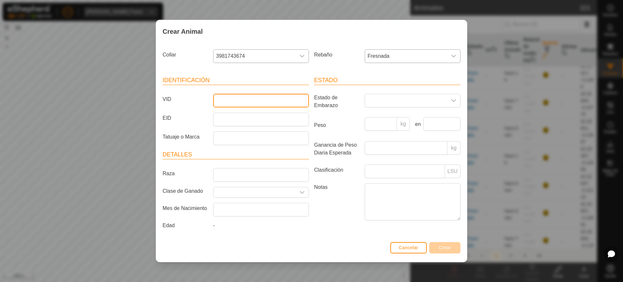
click at [231, 100] on input "VID" at bounding box center [261, 101] width 96 height 14
type input "8574"
click at [441, 249] on span "Crear" at bounding box center [445, 247] width 12 height 5
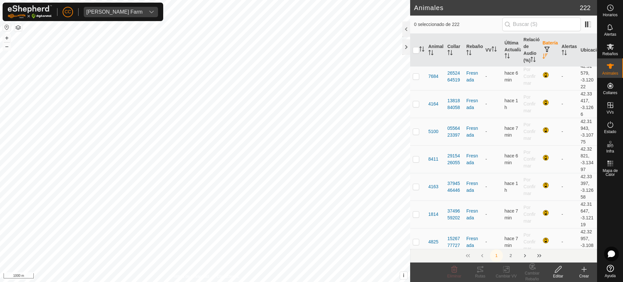
click at [584, 271] on icon at bounding box center [584, 269] width 0 height 5
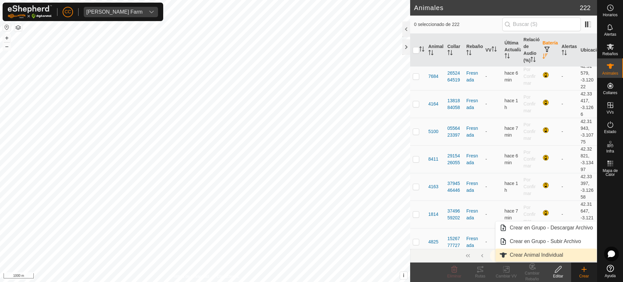
click at [549, 254] on link "Crear Animal Individual" at bounding box center [546, 255] width 101 height 13
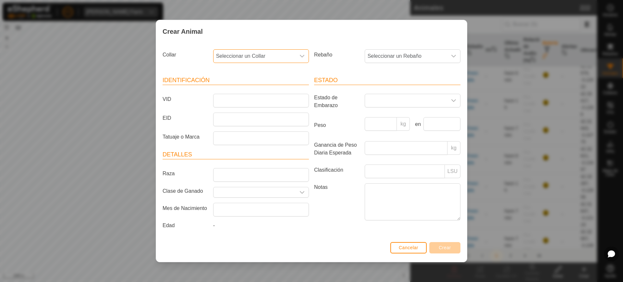
click at [272, 58] on span "Seleccionar un Collar" at bounding box center [255, 56] width 82 height 13
type input "4"
type input "8555"
click at [265, 87] on li "0360885550" at bounding box center [261, 89] width 95 height 13
click at [386, 56] on span "Seleccionar un Rebaño" at bounding box center [406, 56] width 82 height 13
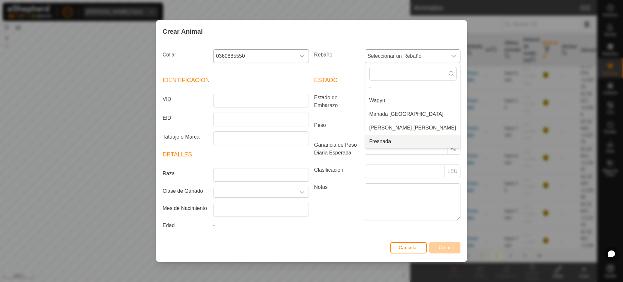
click at [391, 139] on li "Fresnada" at bounding box center [412, 141] width 95 height 13
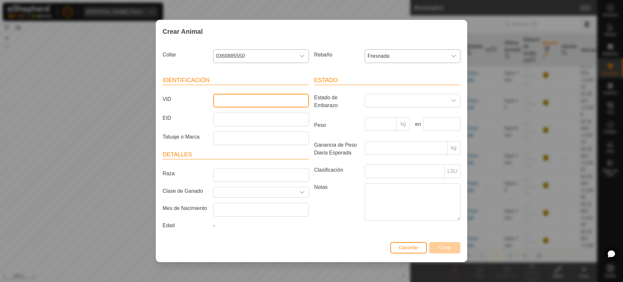
click at [280, 104] on input "VID" at bounding box center [261, 101] width 96 height 14
type input "3925"
click at [457, 249] on button "Crear" at bounding box center [444, 247] width 31 height 11
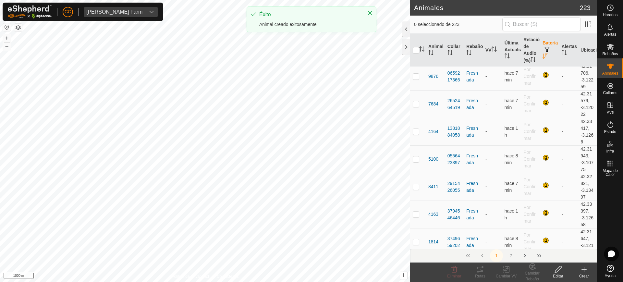
click at [586, 273] on icon at bounding box center [584, 269] width 8 height 8
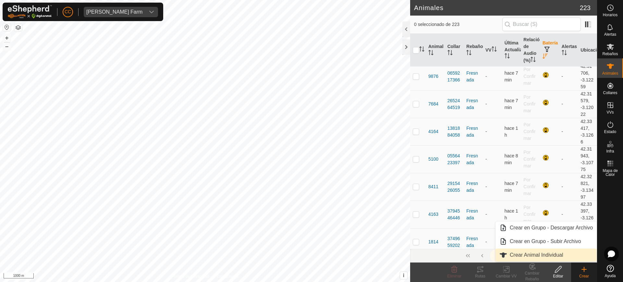
click at [554, 257] on link "Crear Animal Individual" at bounding box center [546, 255] width 101 height 13
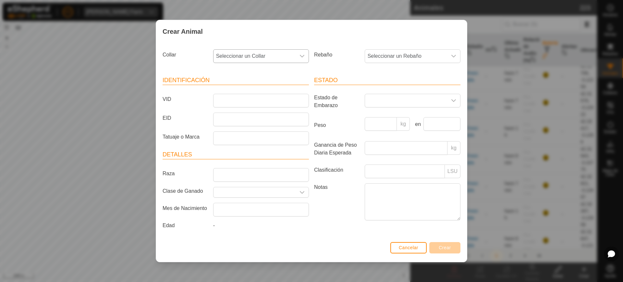
click at [296, 53] on div "dropdown trigger" at bounding box center [302, 56] width 13 height 13
type input "39488"
click at [284, 92] on li "0876139488" at bounding box center [261, 89] width 95 height 13
click at [392, 53] on span "Seleccionar un Rebaño" at bounding box center [406, 56] width 82 height 13
click at [389, 140] on li "Fresnada" at bounding box center [412, 141] width 95 height 13
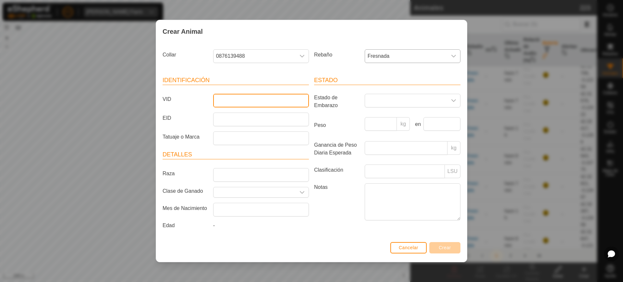
click at [263, 97] on input "VID" at bounding box center [261, 101] width 96 height 14
type input "3861"
click at [447, 247] on span "Crear" at bounding box center [445, 247] width 12 height 5
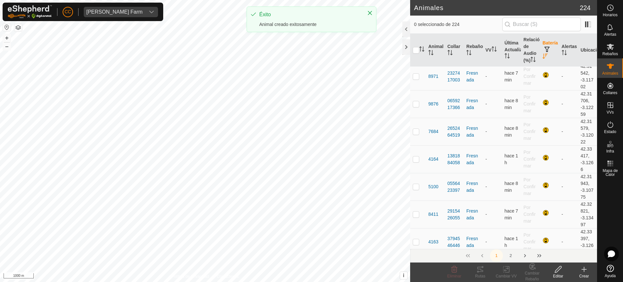
click at [587, 268] on icon at bounding box center [584, 269] width 8 height 8
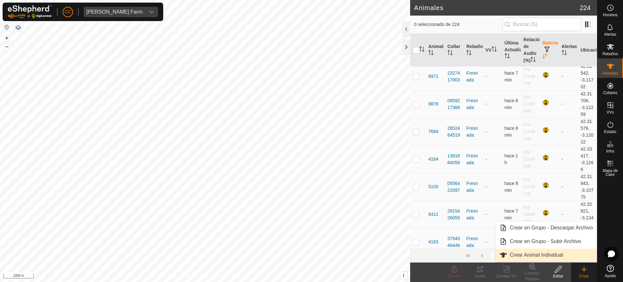
click at [520, 253] on link "Crear Animal Individual" at bounding box center [546, 255] width 101 height 13
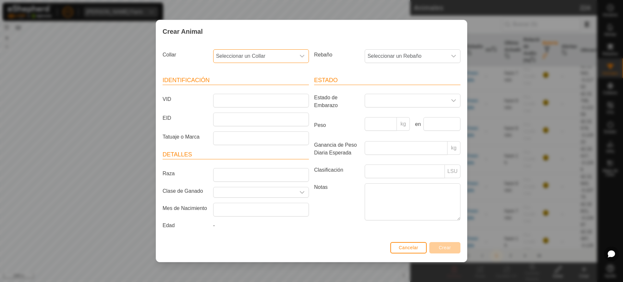
click at [284, 54] on span "Seleccionar un Collar" at bounding box center [255, 56] width 82 height 13
type input "3"
type input "21755"
click at [277, 86] on li "3444221755" at bounding box center [261, 89] width 95 height 13
click at [380, 52] on span "Seleccionar un Rebaño" at bounding box center [406, 56] width 82 height 13
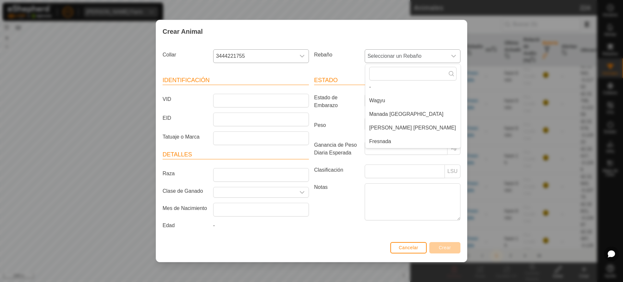
click at [386, 141] on li "Fresnada" at bounding box center [412, 141] width 95 height 13
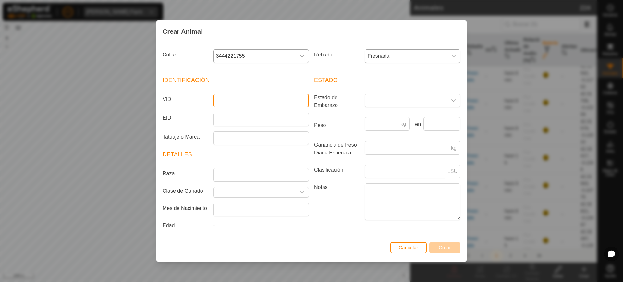
click at [237, 98] on input "VID" at bounding box center [261, 101] width 96 height 14
type input "2759"
click at [447, 250] on span "Crear" at bounding box center [445, 247] width 12 height 5
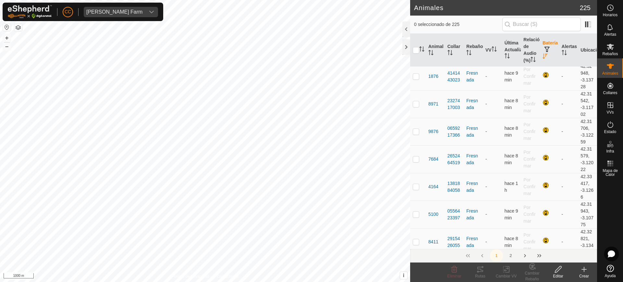
click at [583, 269] on icon at bounding box center [584, 269] width 8 height 8
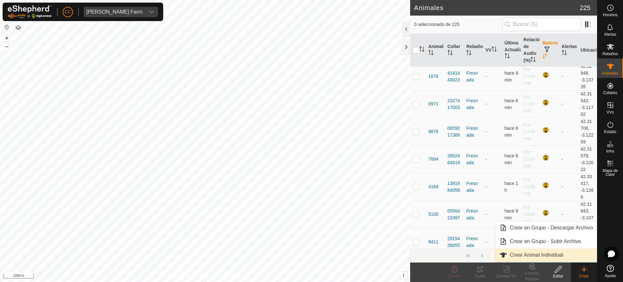
click at [559, 251] on link "Crear Animal Individual" at bounding box center [546, 255] width 101 height 13
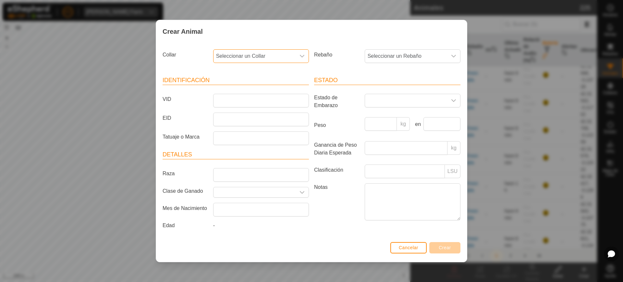
click at [279, 53] on span "Seleccionar un Collar" at bounding box center [255, 56] width 82 height 13
type input "2"
type input "91209"
click at [248, 89] on li "4112991209" at bounding box center [261, 89] width 95 height 13
click at [382, 52] on span "Seleccionar un Rebaño" at bounding box center [406, 56] width 82 height 13
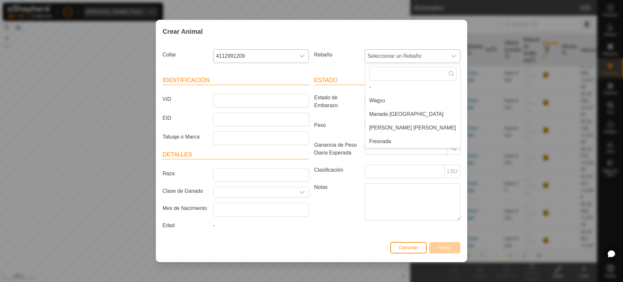
click at [394, 142] on li "Fresnada" at bounding box center [412, 141] width 95 height 13
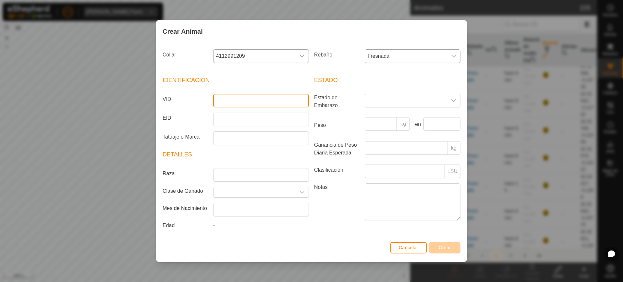
click at [261, 104] on input "VID" at bounding box center [261, 101] width 96 height 14
type input "2762"
click at [444, 251] on button "Crear" at bounding box center [444, 247] width 31 height 11
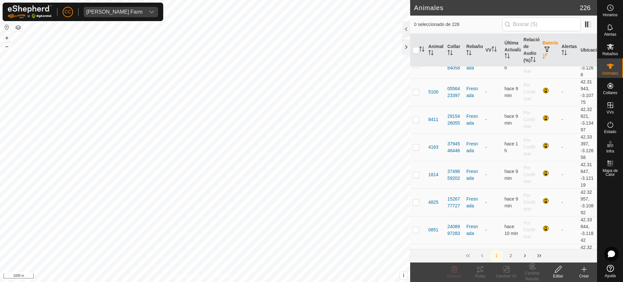
scroll to position [2158, 0]
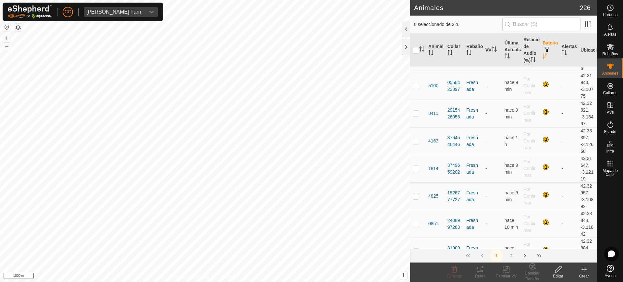
click at [543, 60] on p-sorticon "Activar para ordenar" at bounding box center [545, 57] width 5 height 5
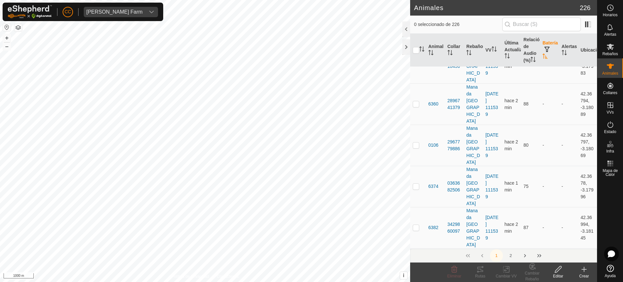
click at [543, 60] on p-sorticon "Activar para ordenar" at bounding box center [545, 57] width 5 height 5
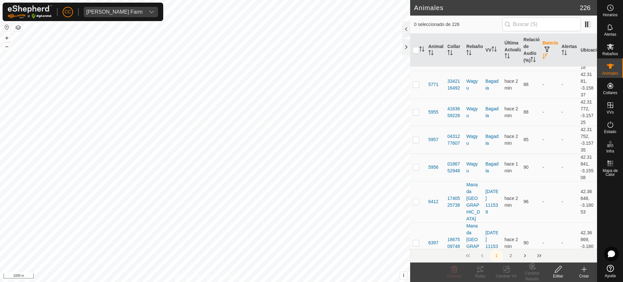
scroll to position [3928, 0]
